Goal: Information Seeking & Learning: Learn about a topic

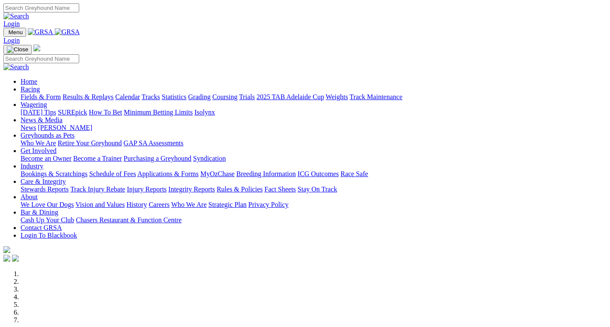
click at [68, 186] on link "Stewards Reports" at bounding box center [45, 189] width 48 height 7
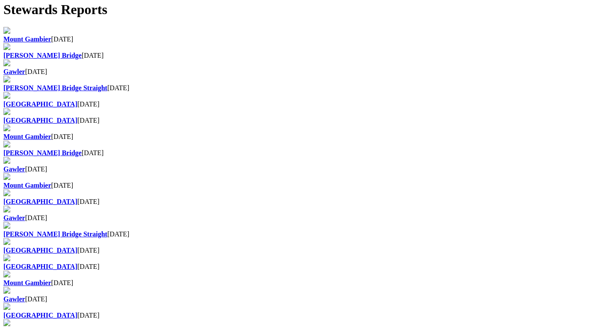
scroll to position [572, 0]
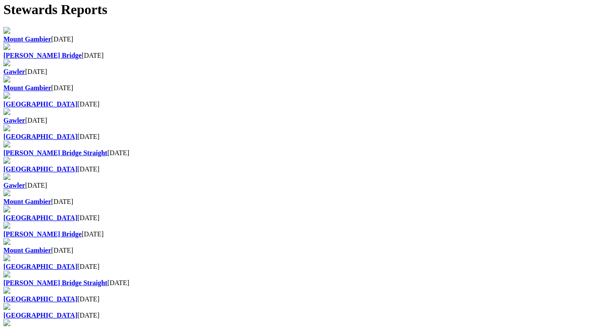
scroll to position [572, 0]
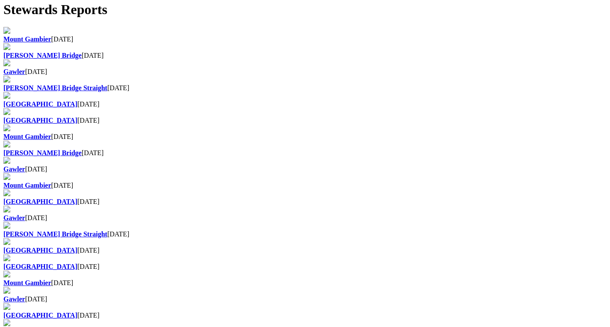
scroll to position [572, 0]
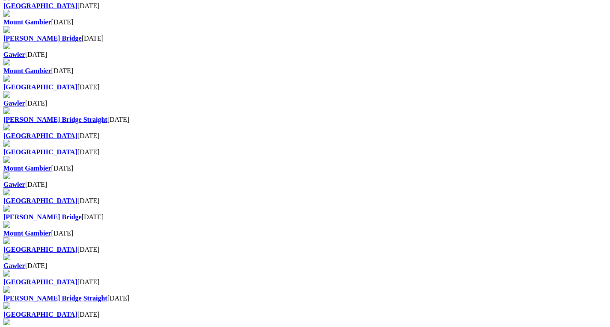
scroll to position [401, 0]
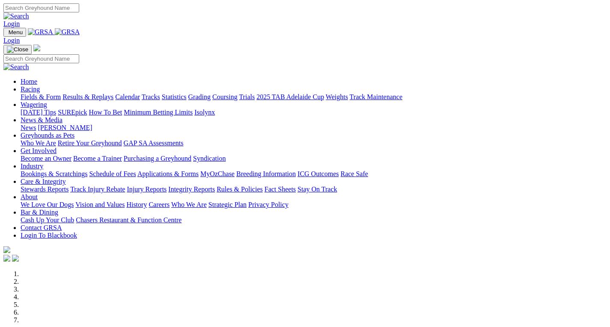
click at [68, 186] on link "Stewards Reports" at bounding box center [45, 189] width 48 height 7
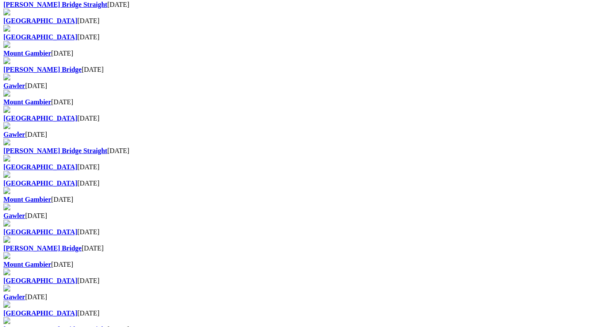
scroll to position [370, 0]
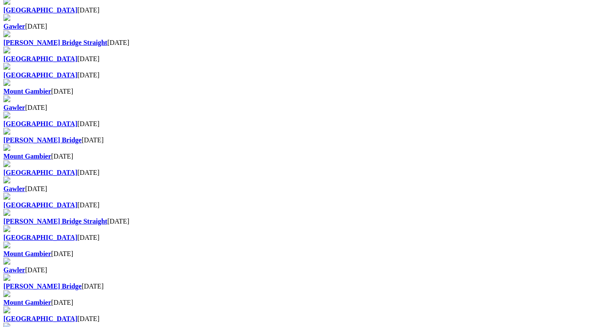
scroll to position [428, 0]
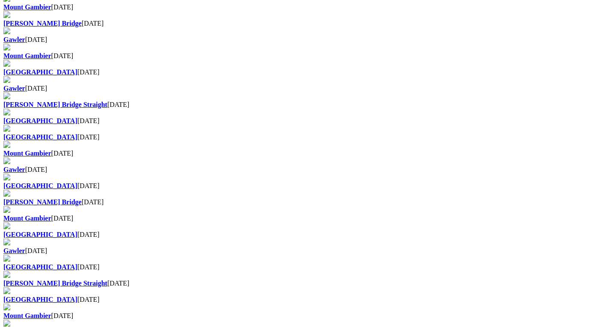
scroll to position [426, 0]
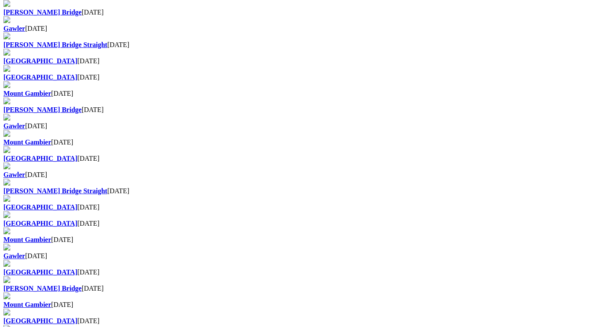
scroll to position [342, 0]
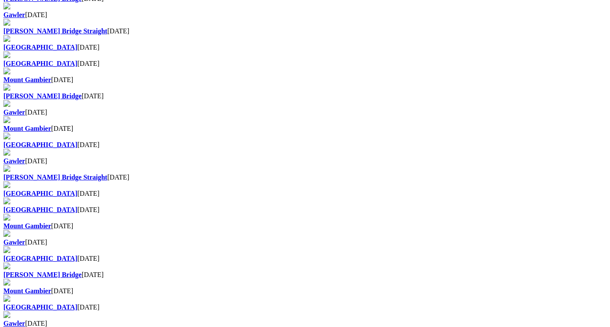
scroll to position [350, 0]
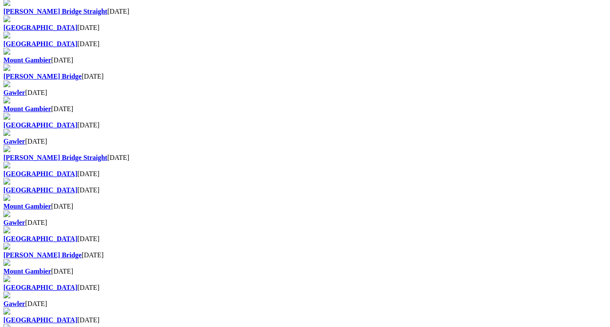
scroll to position [370, 0]
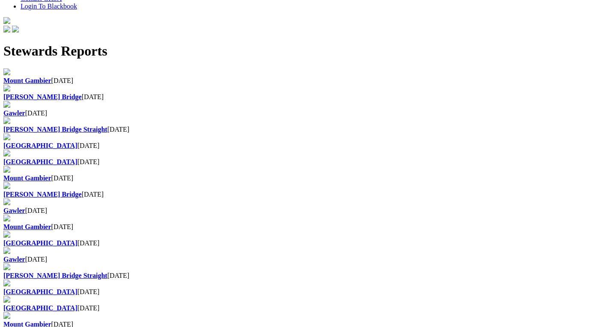
scroll to position [253, 0]
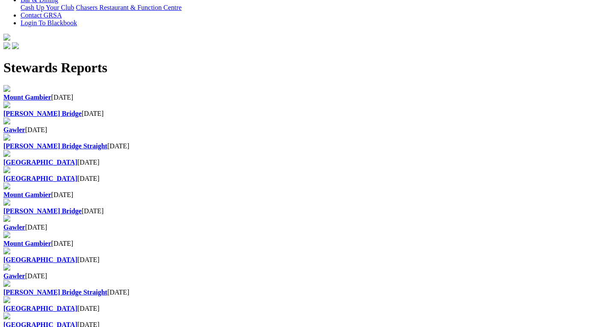
scroll to position [228, 0]
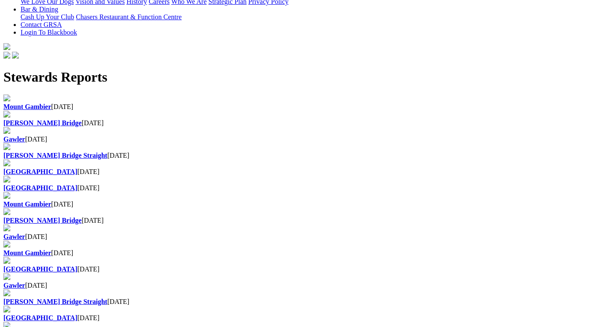
scroll to position [236, 0]
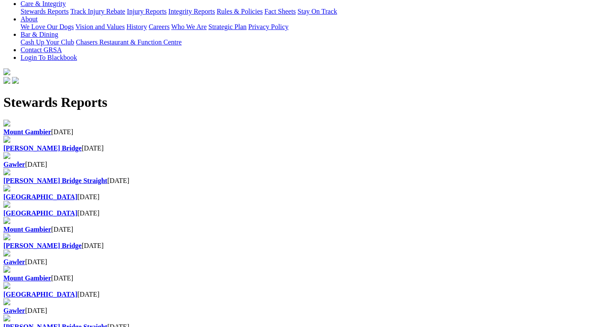
scroll to position [201, 0]
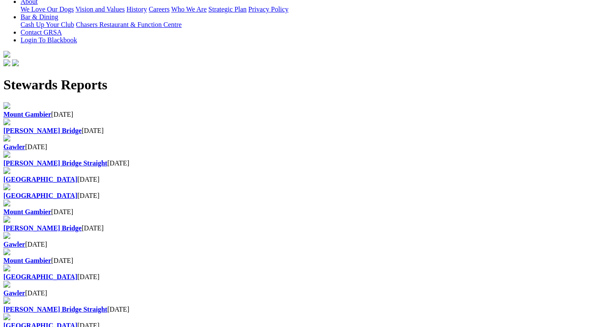
scroll to position [261, 0]
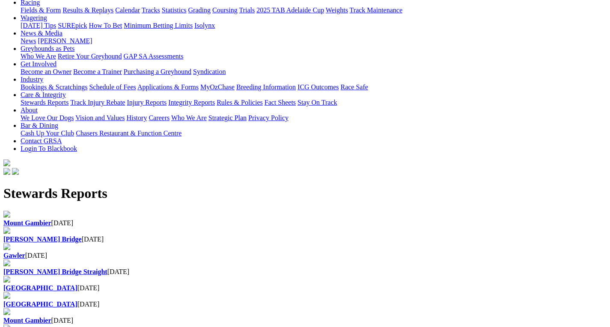
scroll to position [103, 0]
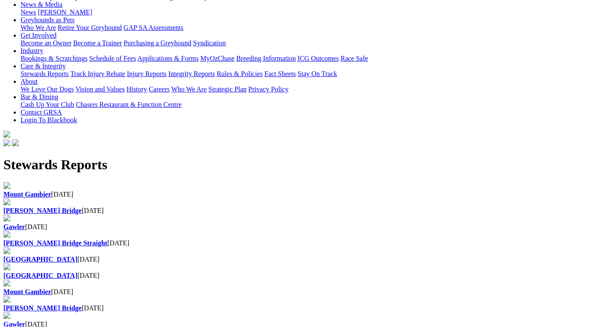
scroll to position [148, 0]
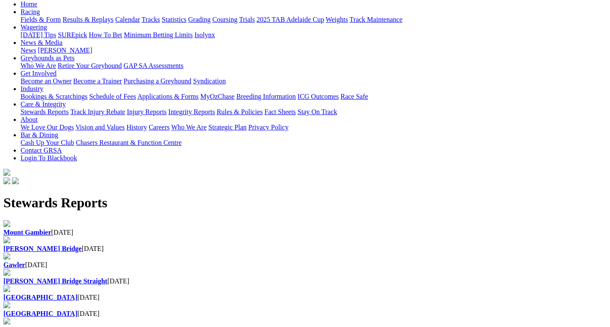
scroll to position [103, 0]
